Goal: Task Accomplishment & Management: Complete application form

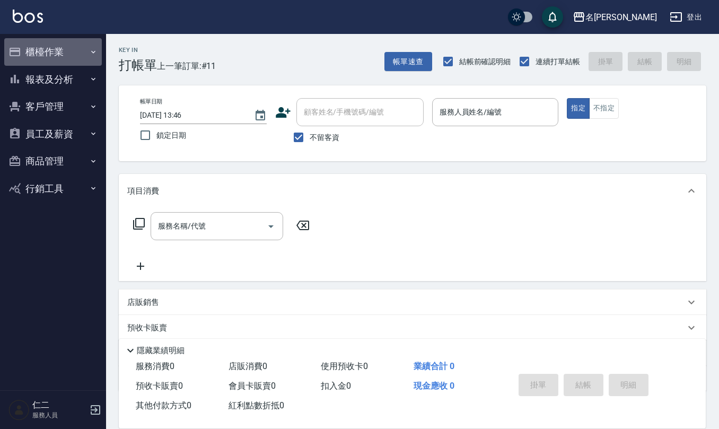
click at [73, 43] on button "櫃檯作業" at bounding box center [53, 52] width 98 height 28
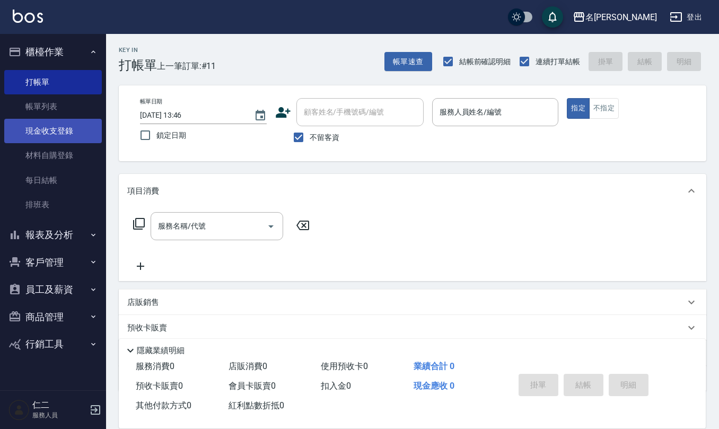
click at [78, 132] on link "現金收支登錄" at bounding box center [53, 131] width 98 height 24
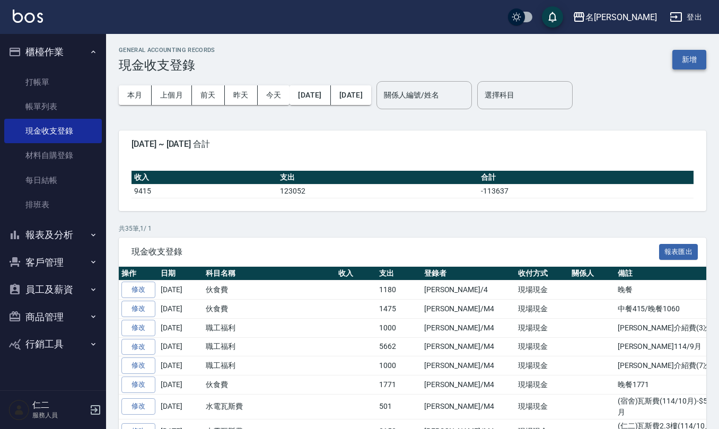
click at [689, 57] on button "新增" at bounding box center [689, 60] width 34 height 20
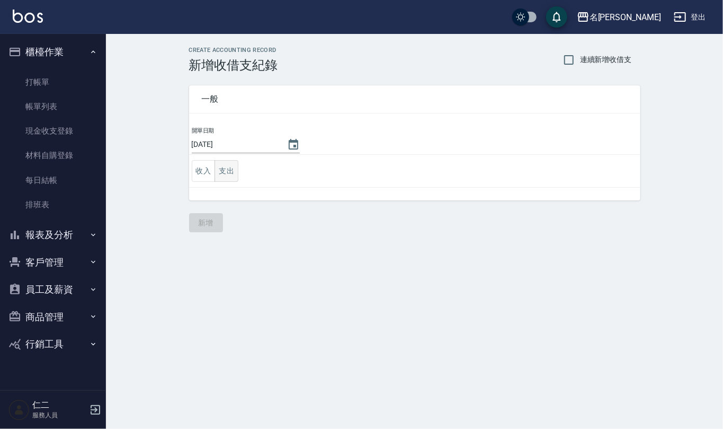
click at [236, 165] on button "支出" at bounding box center [227, 171] width 24 height 22
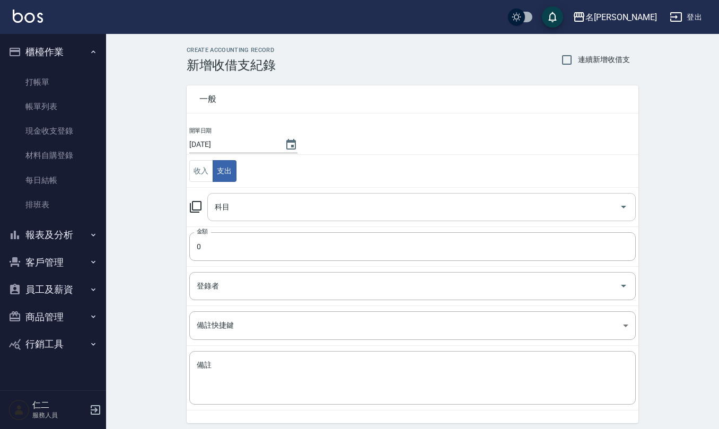
click at [255, 207] on input "科目" at bounding box center [413, 207] width 403 height 19
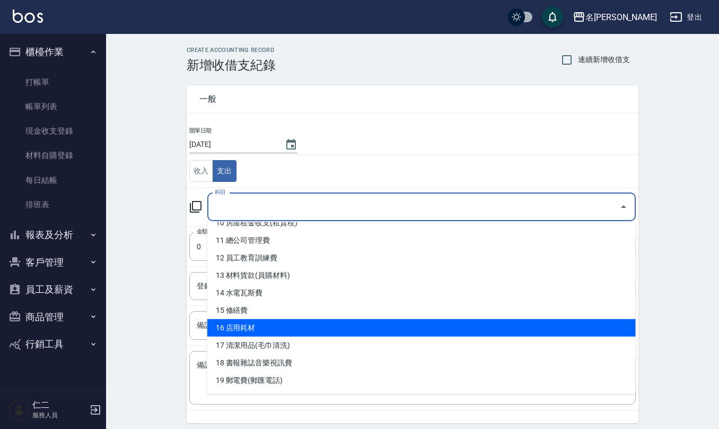
scroll to position [212, 0]
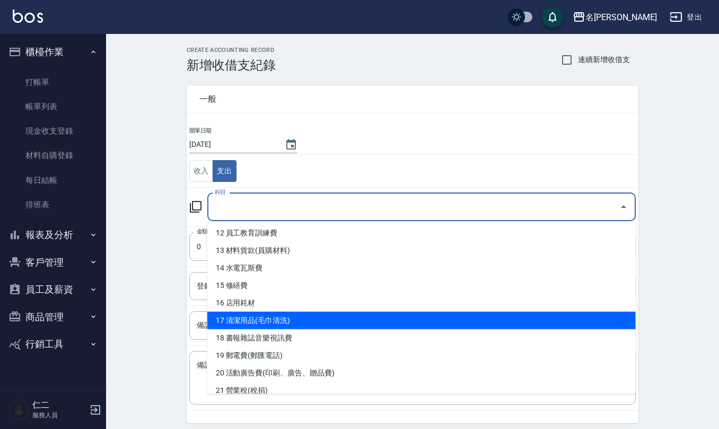
click at [302, 316] on li "17 清潔用品(毛巾清洗)" at bounding box center [421, 320] width 428 height 17
type input "17 清潔用品(毛巾清洗)"
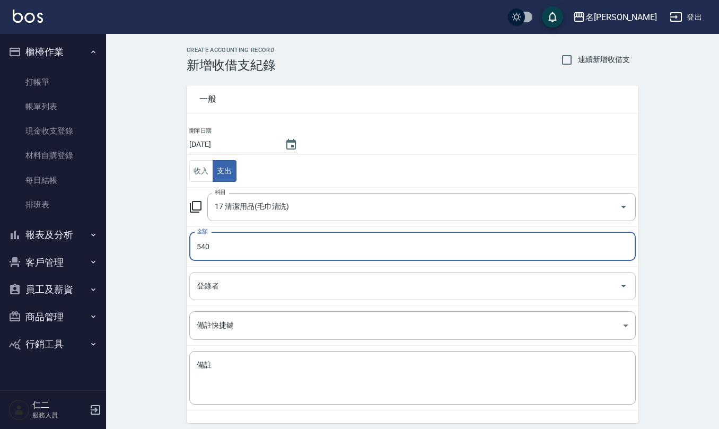
type input "540"
click at [280, 289] on input "登錄者" at bounding box center [404, 286] width 421 height 19
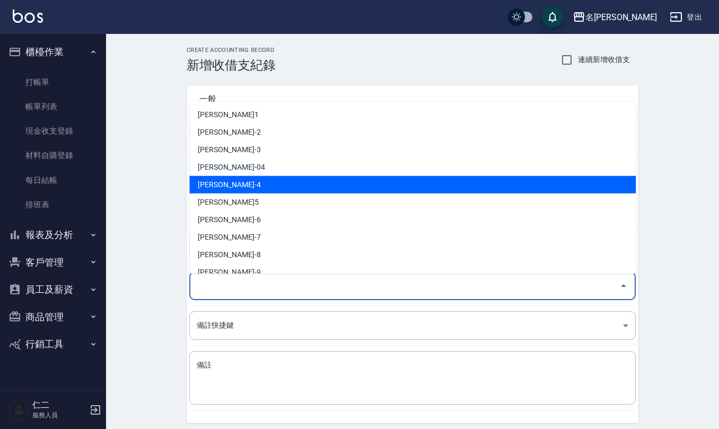
click at [253, 188] on li "[PERSON_NAME]-4" at bounding box center [412, 184] width 446 height 17
type input "[PERSON_NAME]-4"
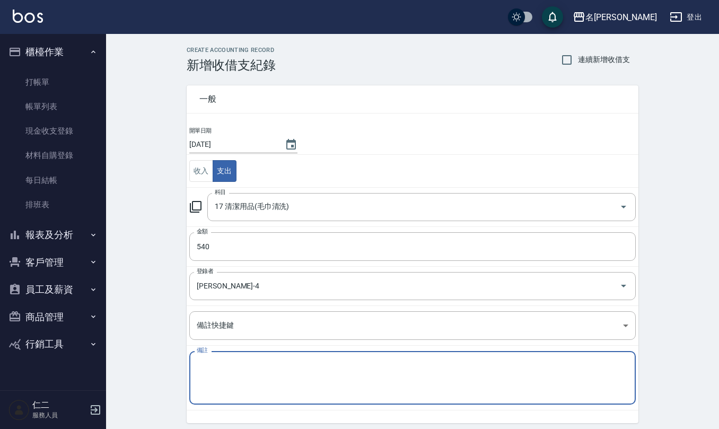
click at [263, 375] on textarea "備註" at bounding box center [412, 378] width 431 height 36
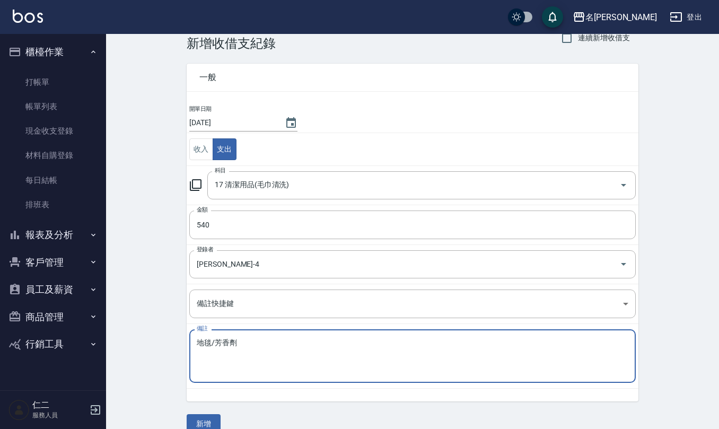
scroll to position [40, 0]
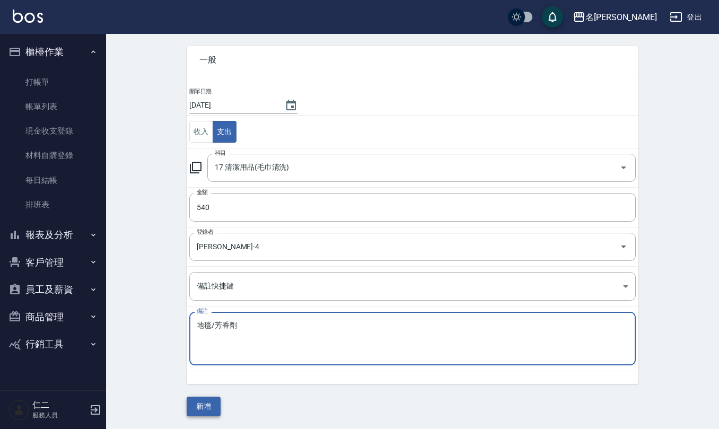
type textarea "地毯/芳香劑"
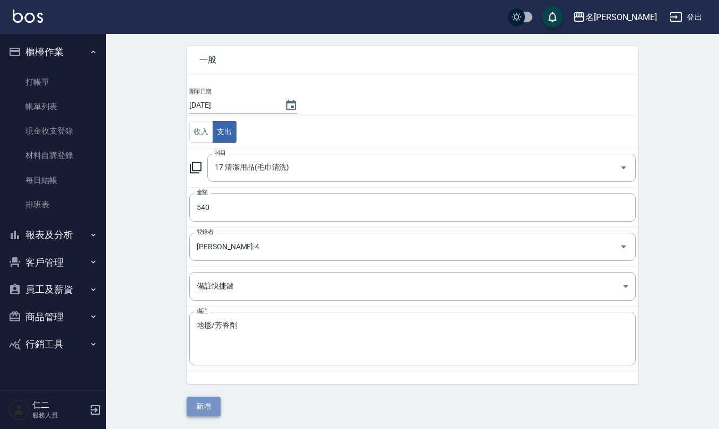
click at [201, 408] on button "新增" at bounding box center [204, 406] width 34 height 20
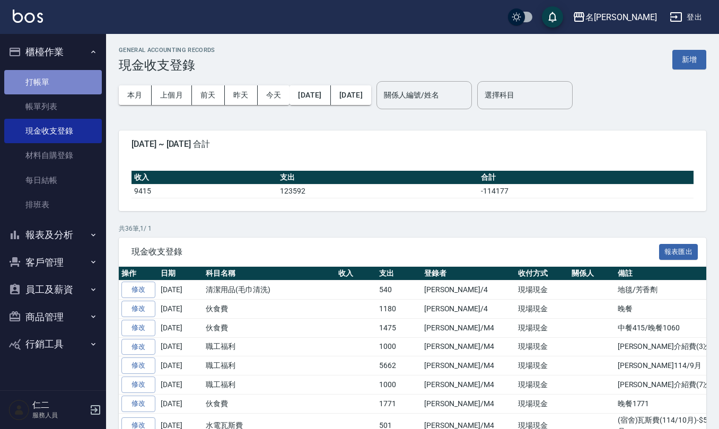
click at [47, 87] on link "打帳單" at bounding box center [53, 82] width 98 height 24
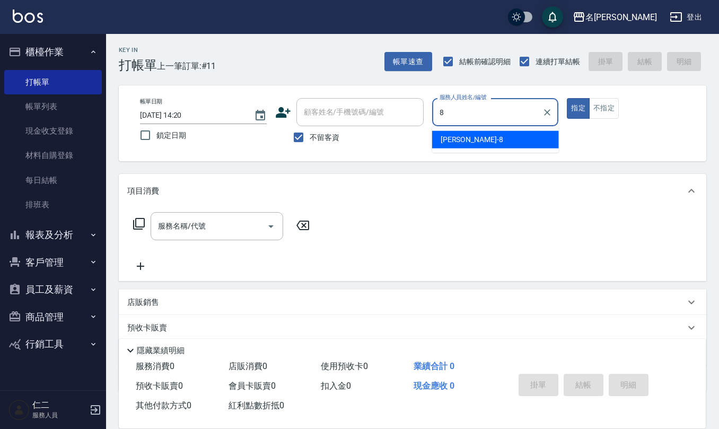
type input "[PERSON_NAME]-8"
type button "true"
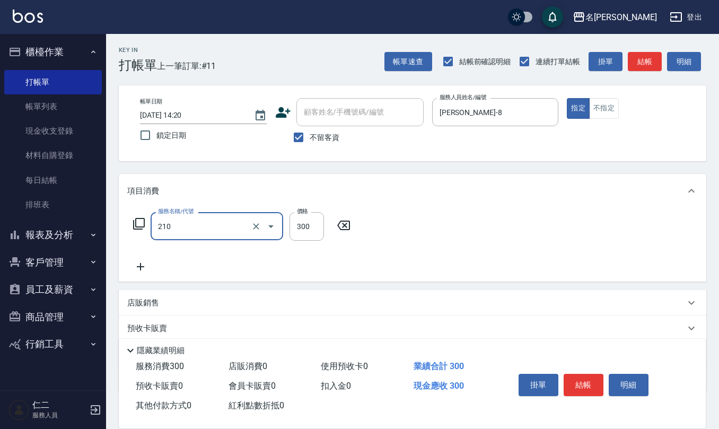
type input "[PERSON_NAME]洗髮精(210)"
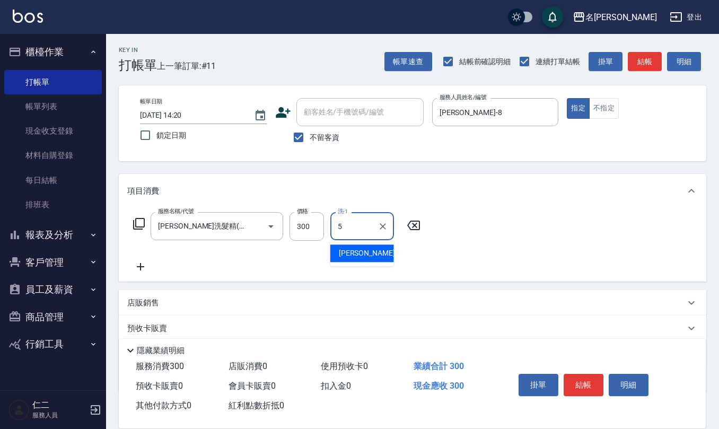
type input "[PERSON_NAME]5"
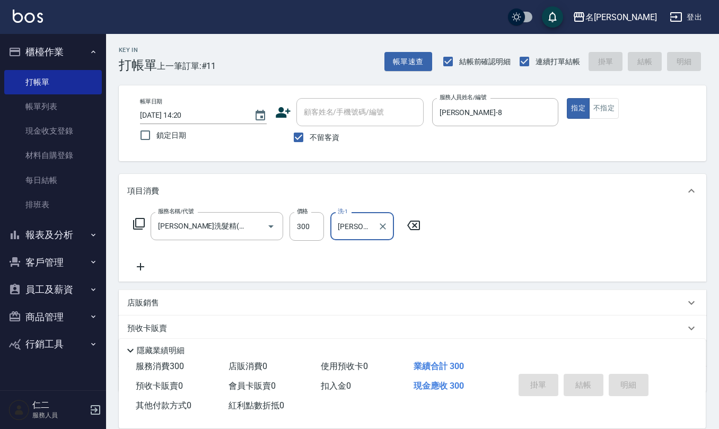
type input "[DATE] 14:27"
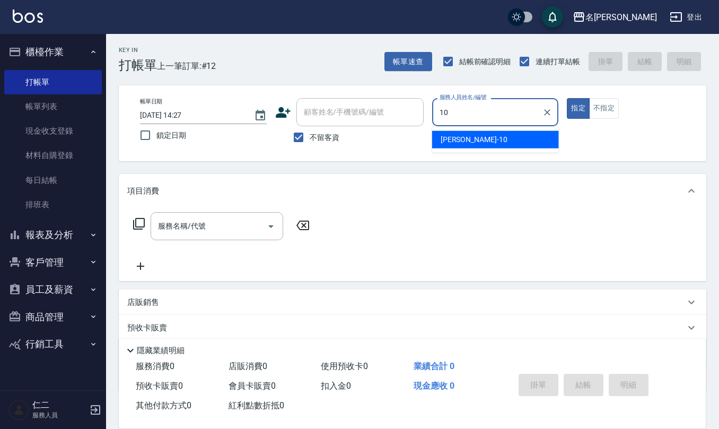
type input "[PERSON_NAME]-10"
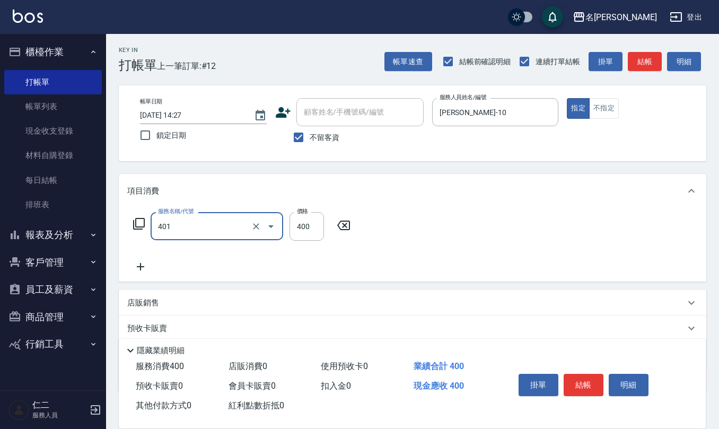
type input "剪髮(401)"
type input "405"
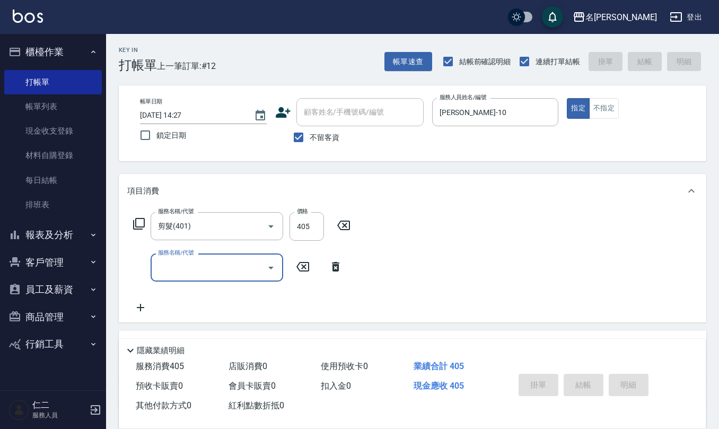
type input "[DATE] 14:28"
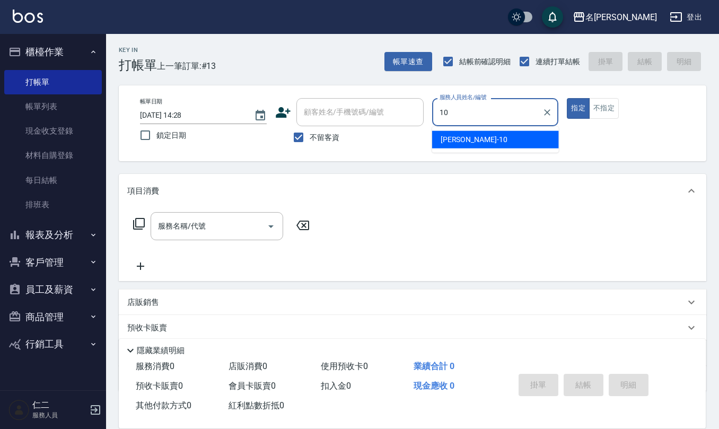
type input "[PERSON_NAME]-10"
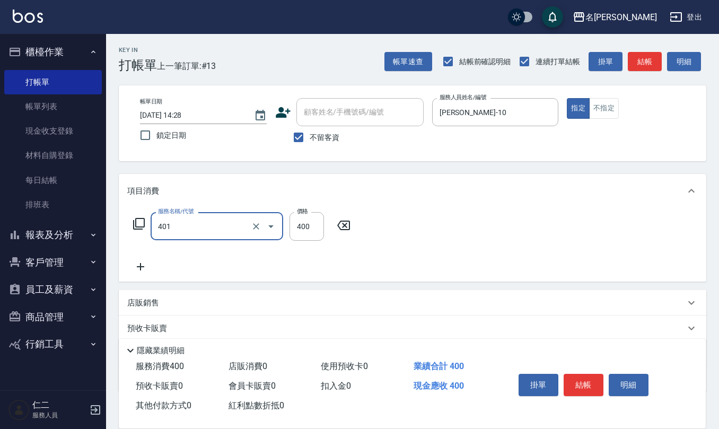
type input "剪髮(401)"
type input "405"
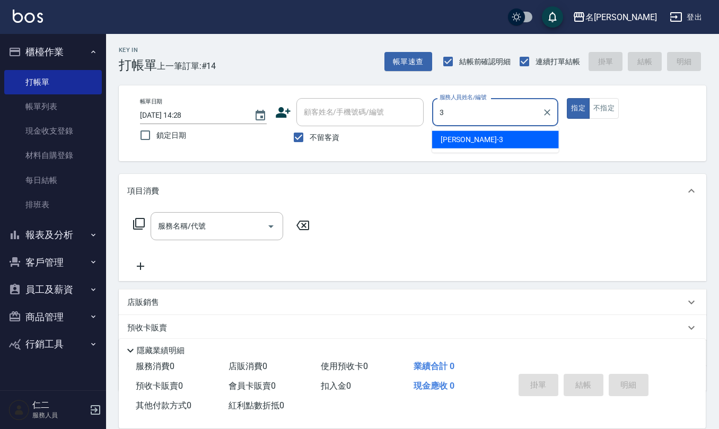
type input "[PERSON_NAME]-3"
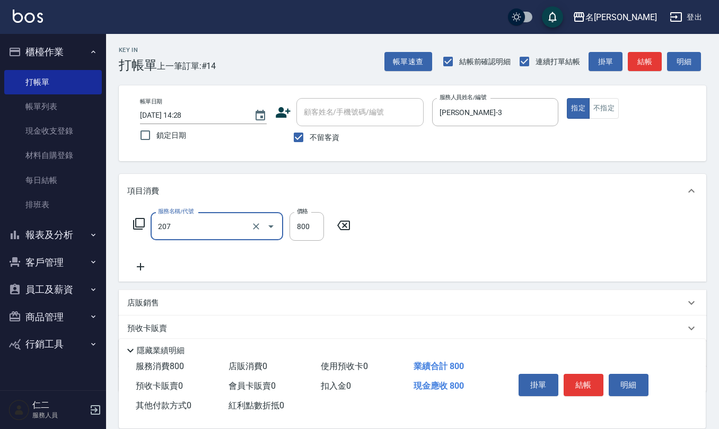
type input "清潔洗(207)"
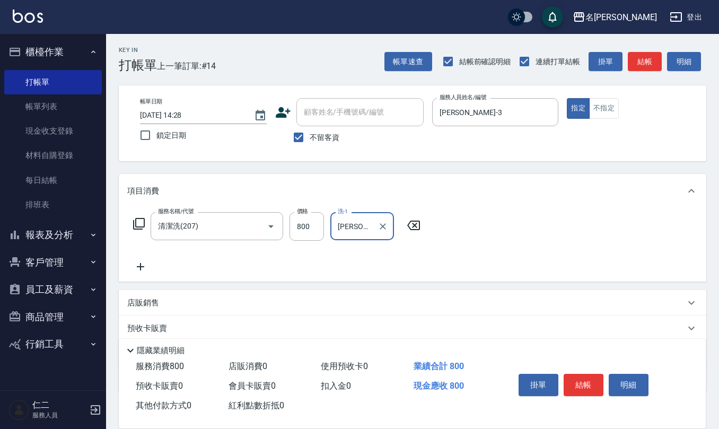
type input "[PERSON_NAME]-32"
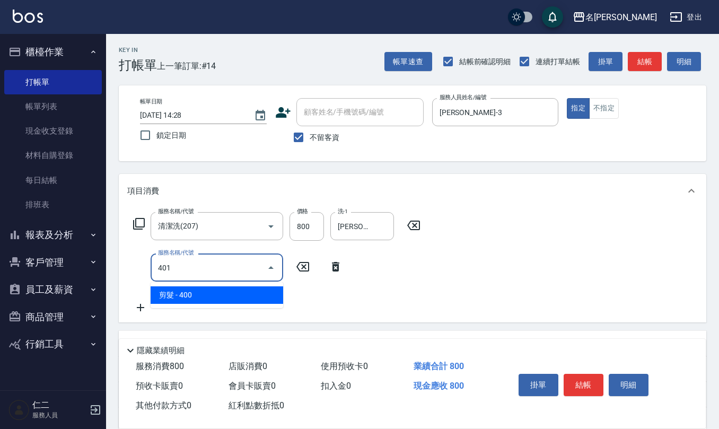
type input "剪髮(401)"
